Goal: Obtain resource: Obtain resource

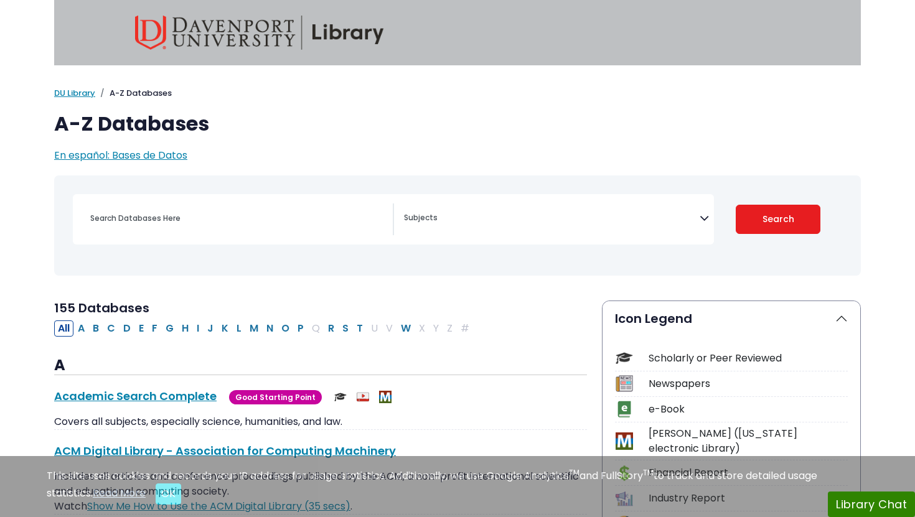
select select "Database Subject Filter"
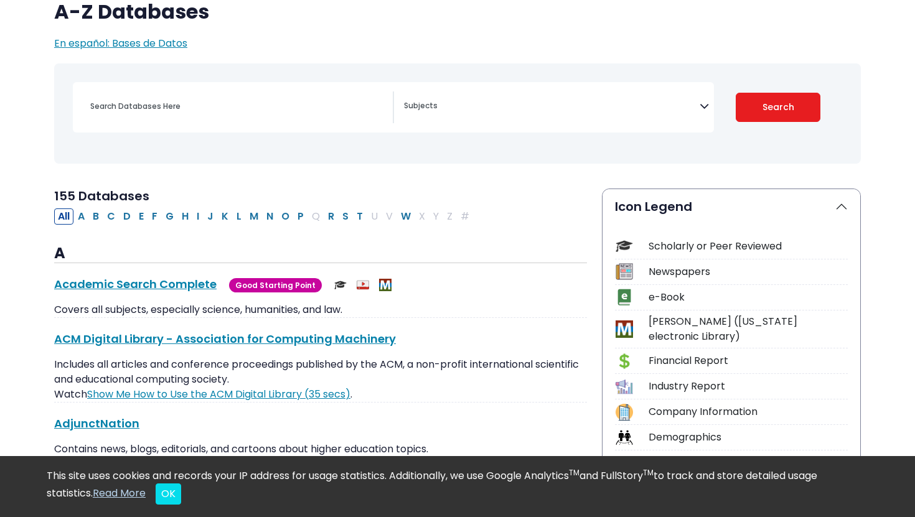
scroll to position [131, 0]
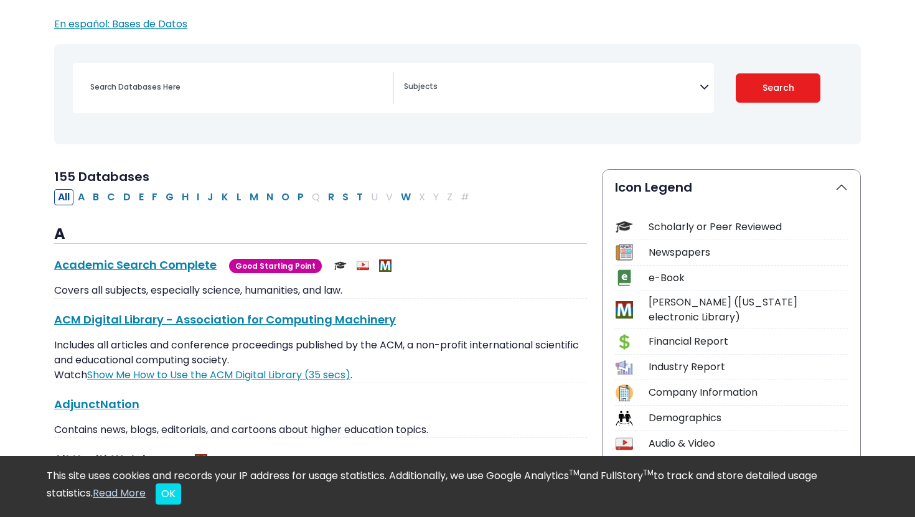
click at [674, 228] on div "Scholarly or Peer Reviewed" at bounding box center [747, 227] width 199 height 15
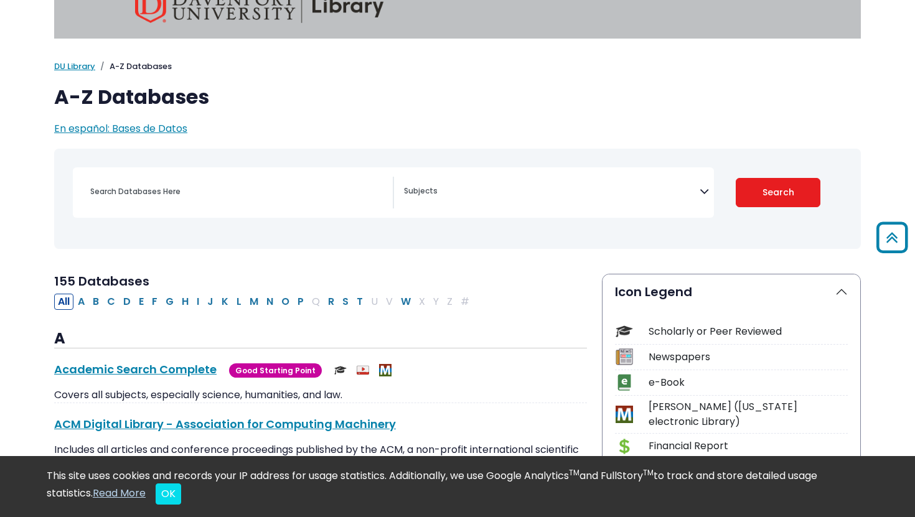
scroll to position [0, 0]
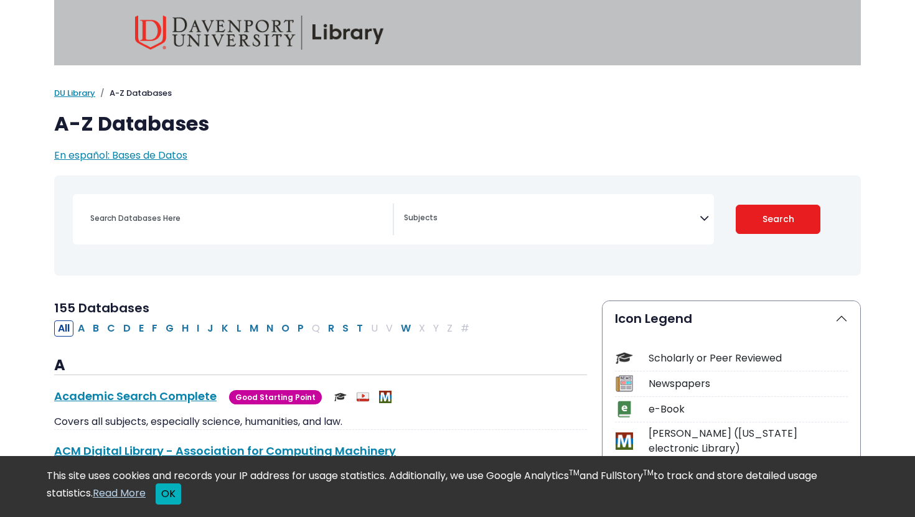
click at [165, 495] on button "OK" at bounding box center [169, 493] width 26 height 21
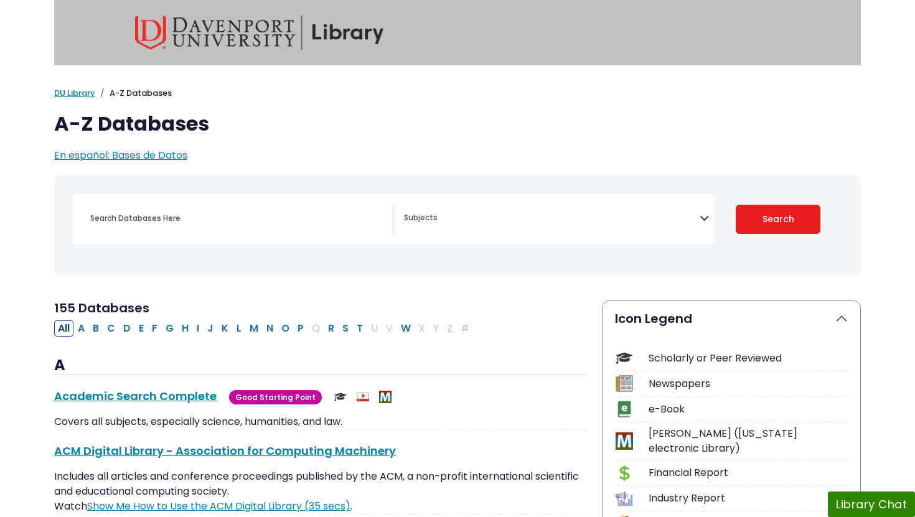
click at [343, 24] on img at bounding box center [259, 33] width 249 height 34
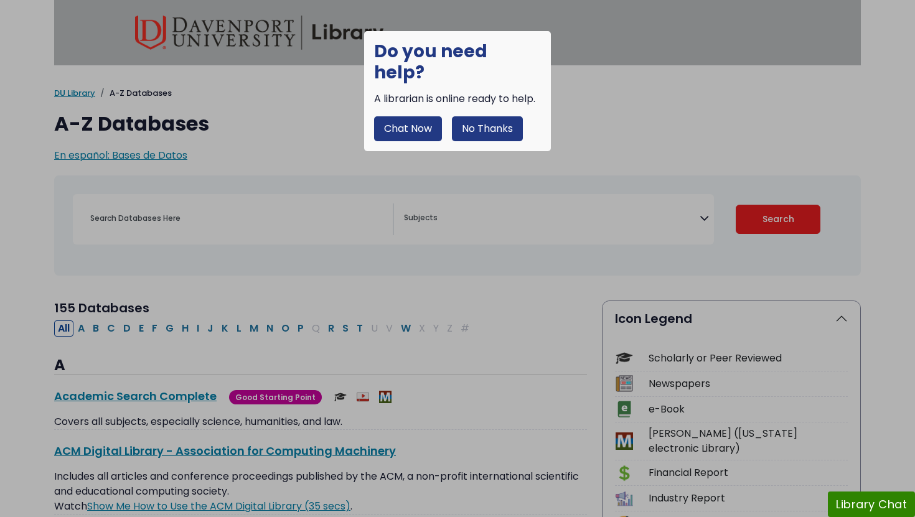
click at [489, 116] on button "No Thanks" at bounding box center [487, 128] width 71 height 25
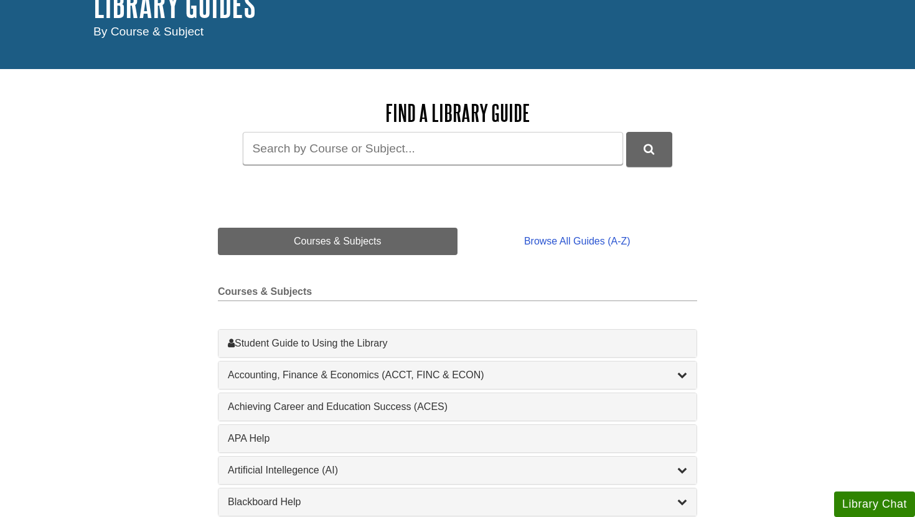
scroll to position [129, 0]
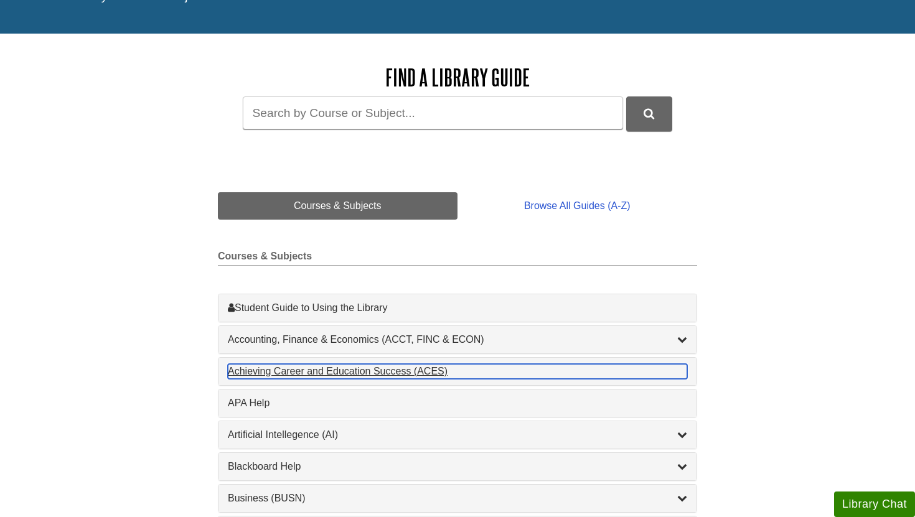
click at [382, 374] on div "Achieving Career and Education Success (ACES) , 1 guides" at bounding box center [457, 371] width 459 height 15
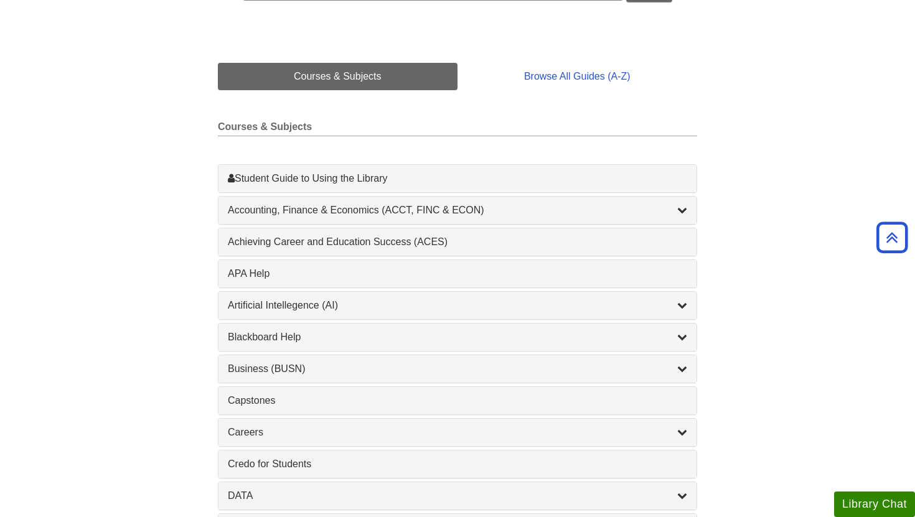
scroll to position [256, 0]
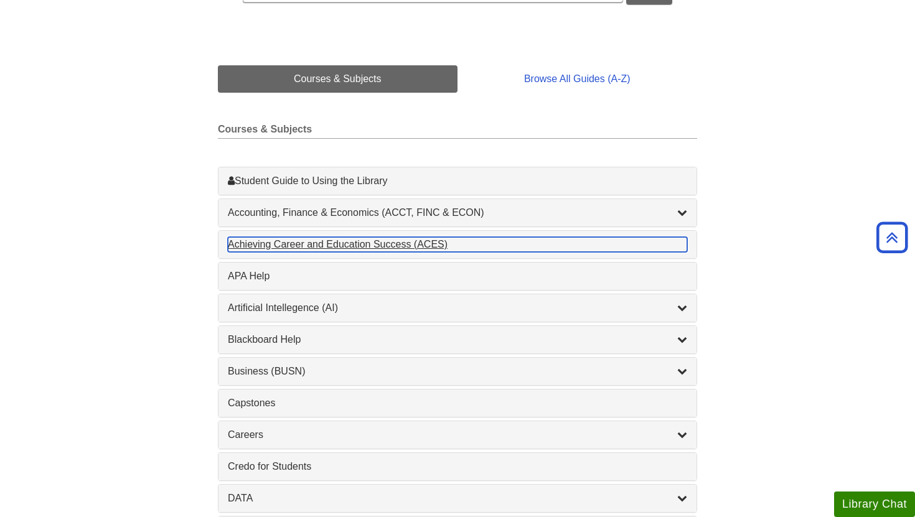
click at [439, 248] on div "Achieving Career and Education Success (ACES) , 1 guides" at bounding box center [457, 244] width 459 height 15
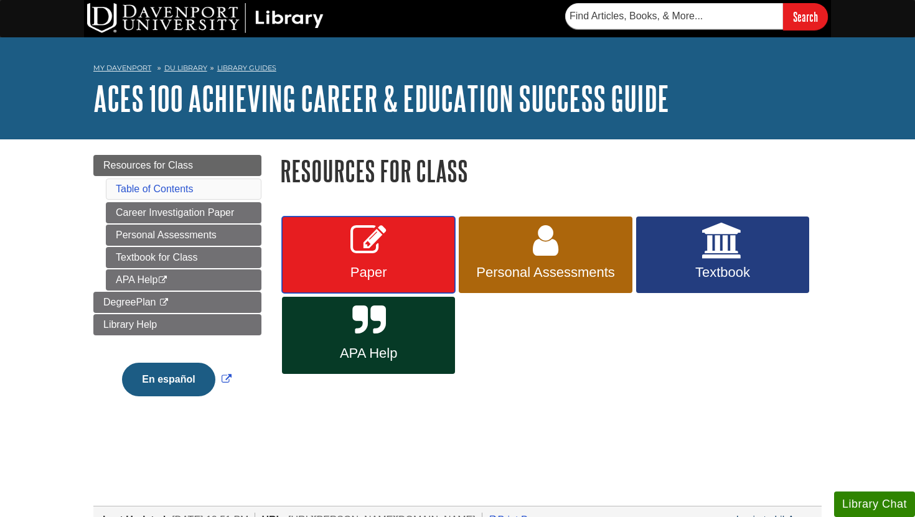
click at [404, 271] on span "Paper" at bounding box center [368, 272] width 154 height 16
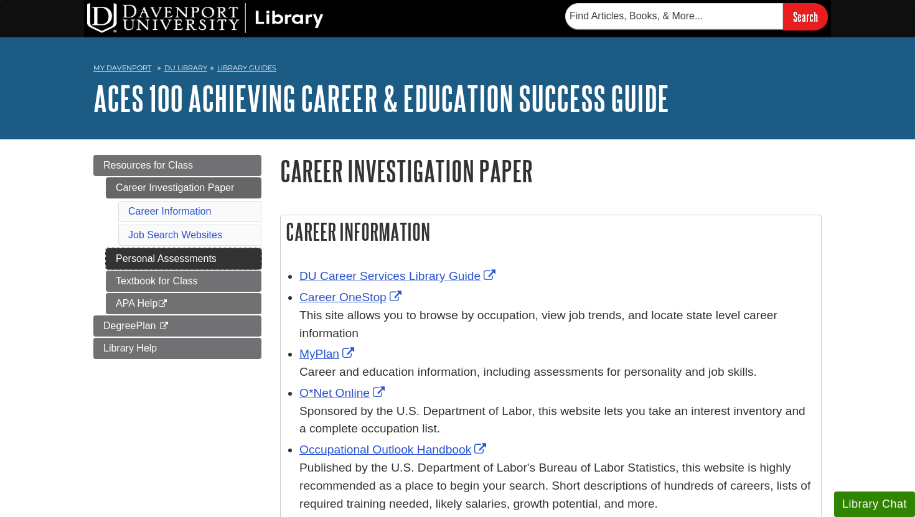
click at [213, 267] on link "Personal Assessments" at bounding box center [184, 258] width 156 height 21
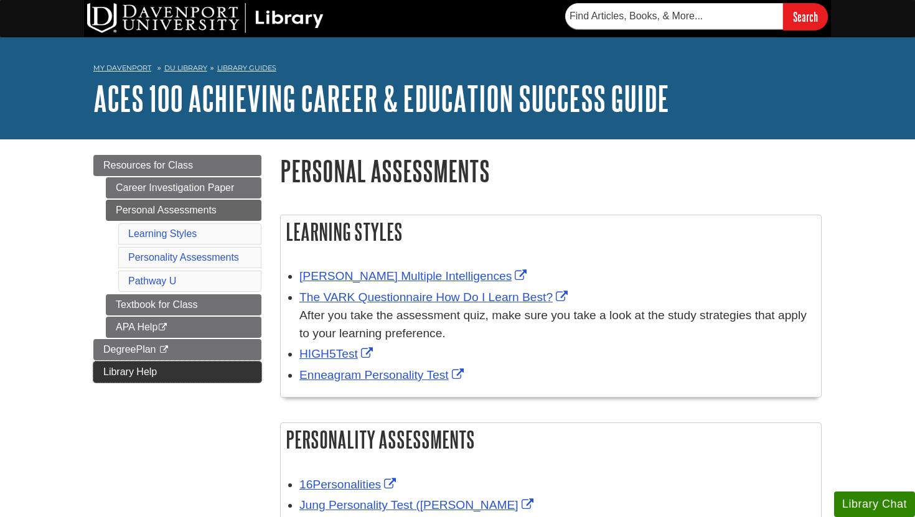
click at [185, 370] on link "Library Help" at bounding box center [177, 371] width 168 height 21
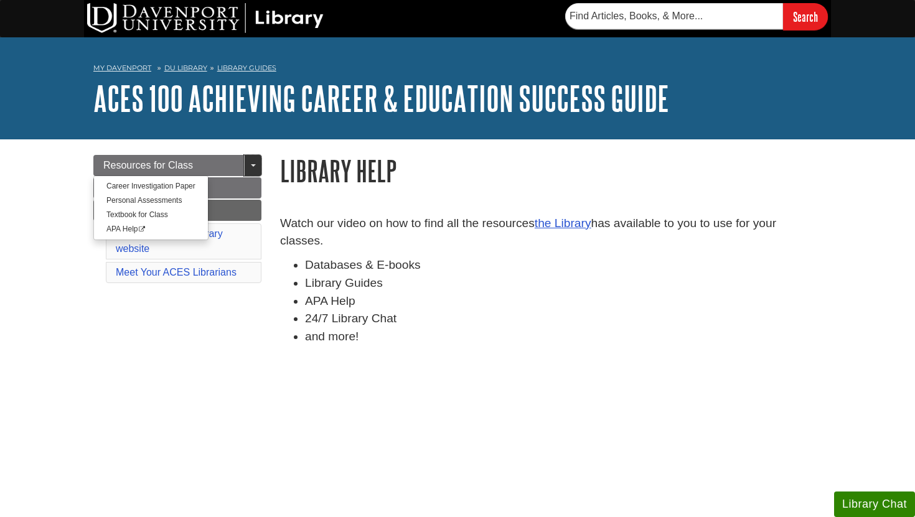
click at [253, 168] on link "Toggle Dropdown" at bounding box center [252, 165] width 17 height 21
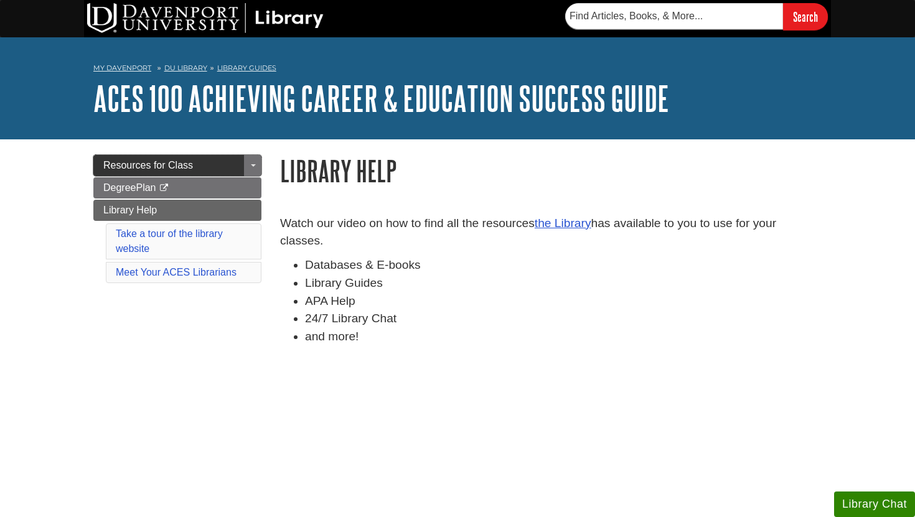
click at [201, 163] on link "Resources for Class" at bounding box center [177, 165] width 168 height 21
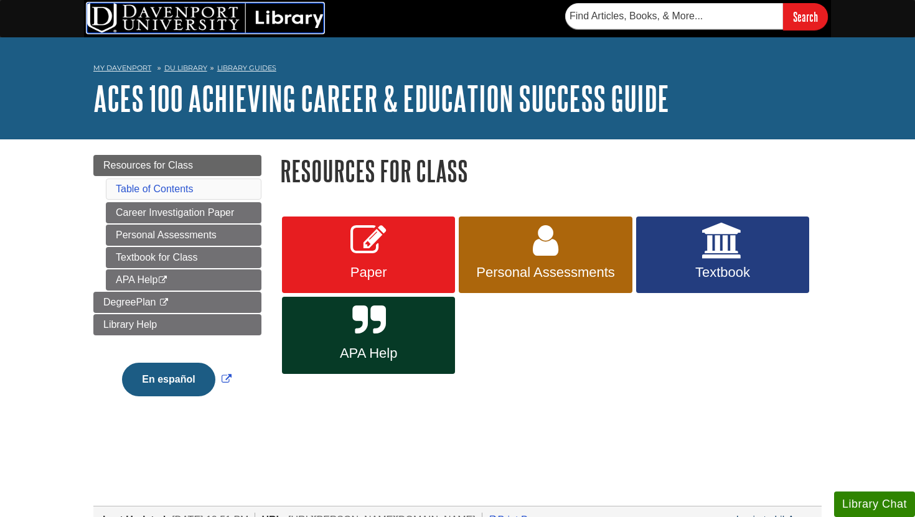
click at [310, 24] on img at bounding box center [205, 18] width 236 height 30
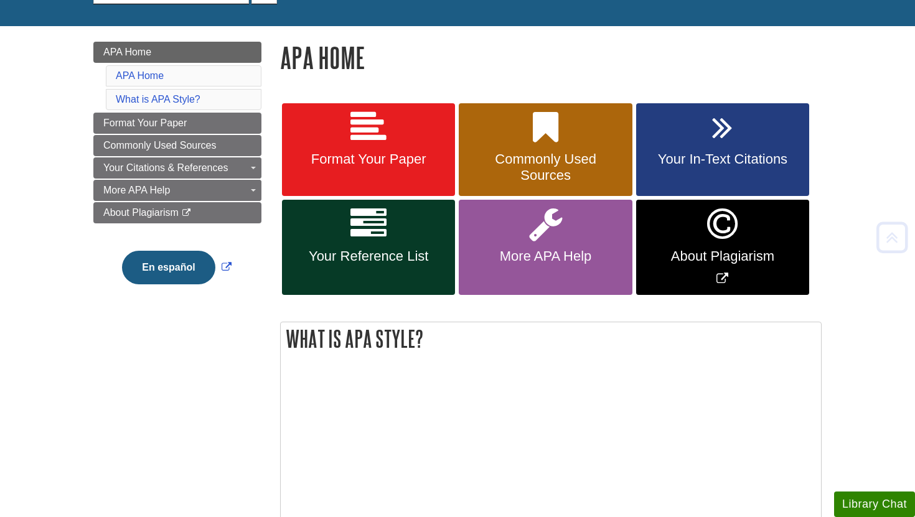
scroll to position [145, 0]
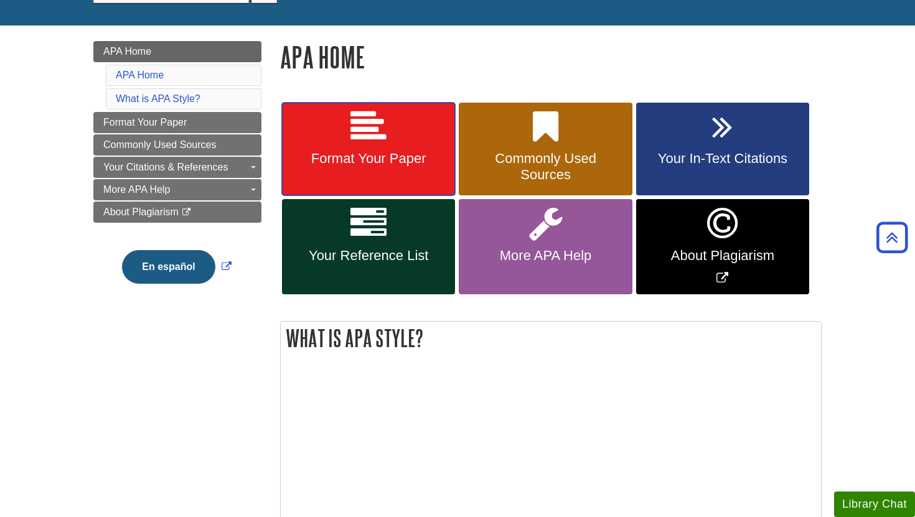
click at [404, 137] on link "Format Your Paper" at bounding box center [368, 149] width 173 height 93
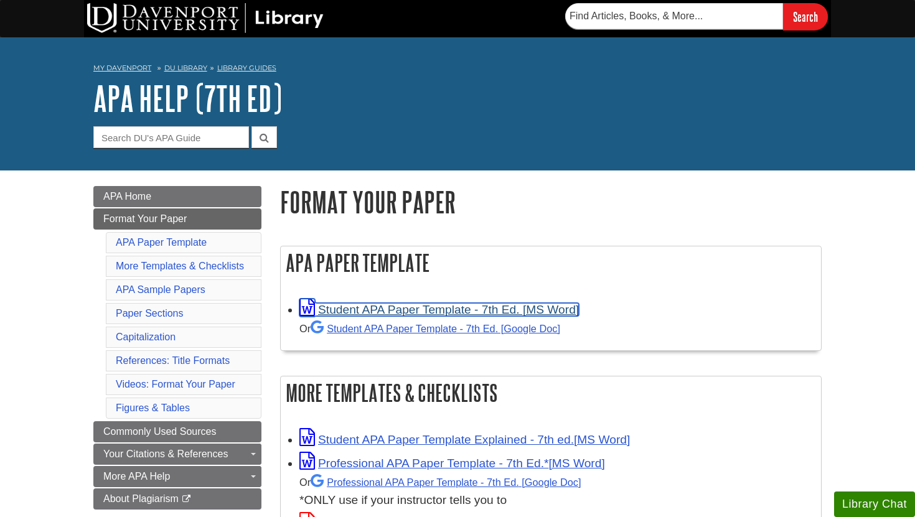
click at [510, 308] on link "Student APA Paper Template - 7th Ed. [MS Word]" at bounding box center [438, 309] width 279 height 13
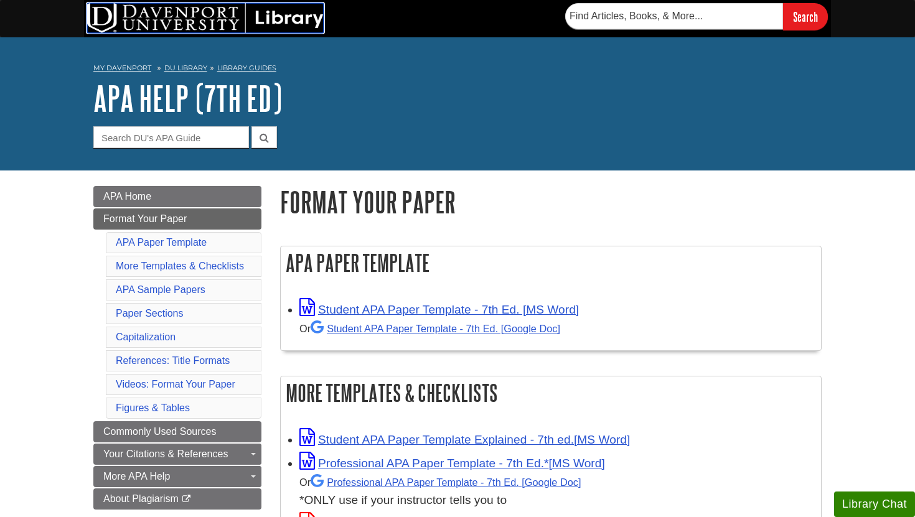
click at [304, 14] on img at bounding box center [205, 18] width 236 height 30
